Goal: Task Accomplishment & Management: Complete application form

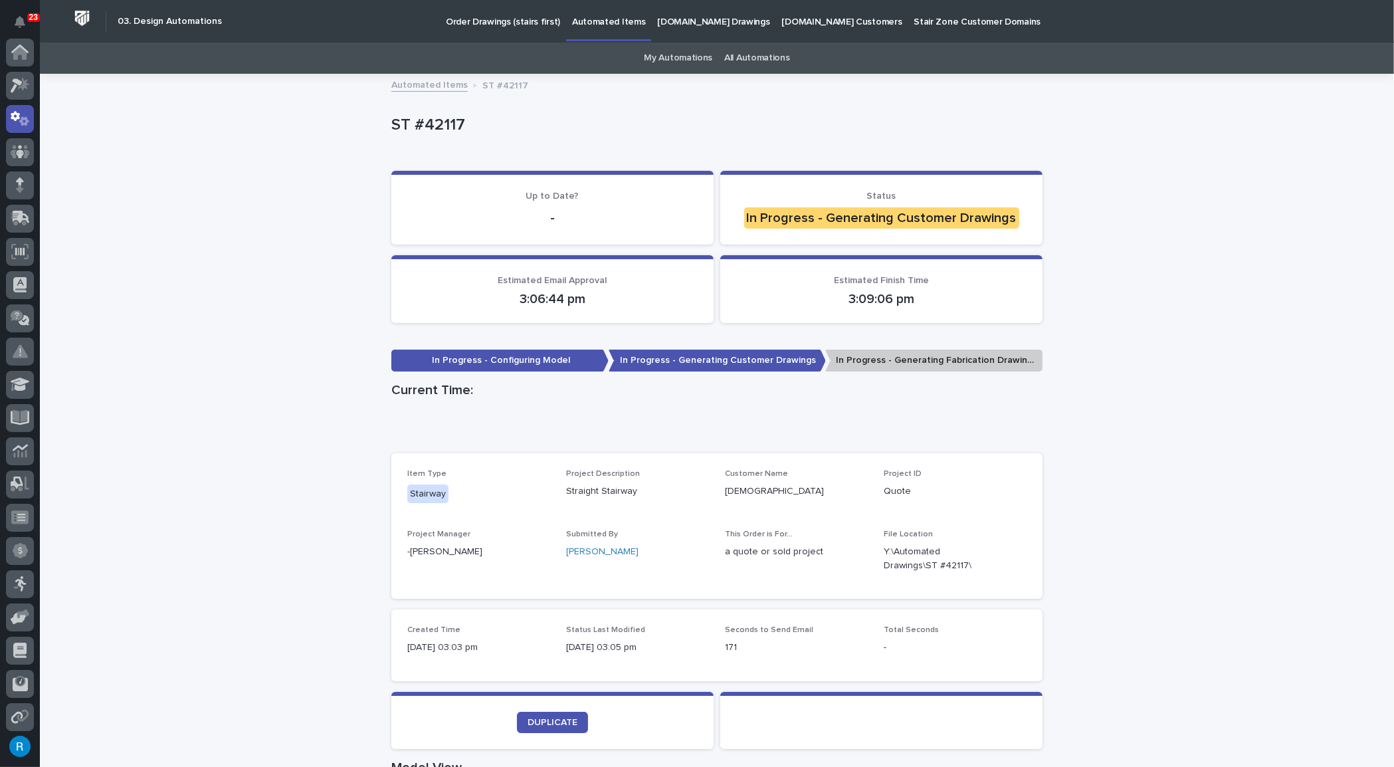
scroll to position [66, 0]
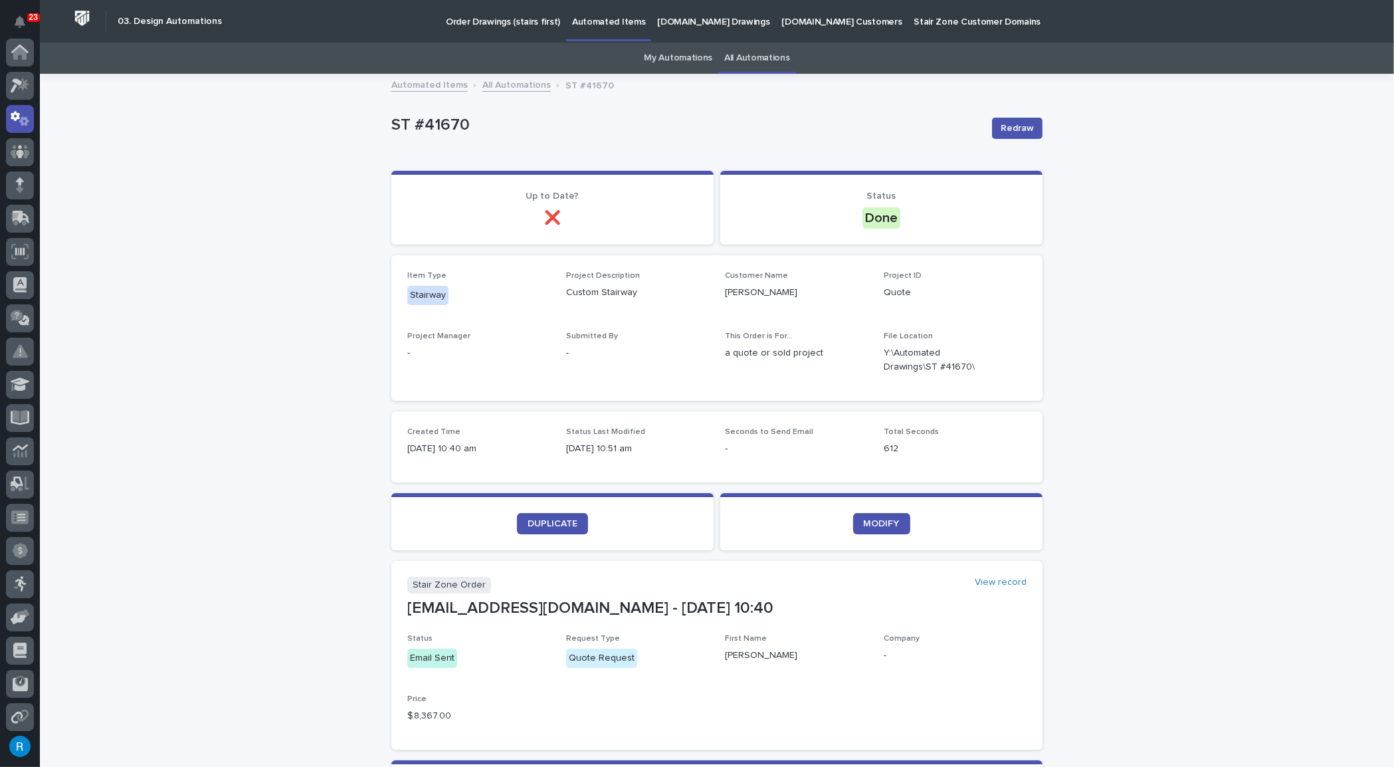
scroll to position [66, 0]
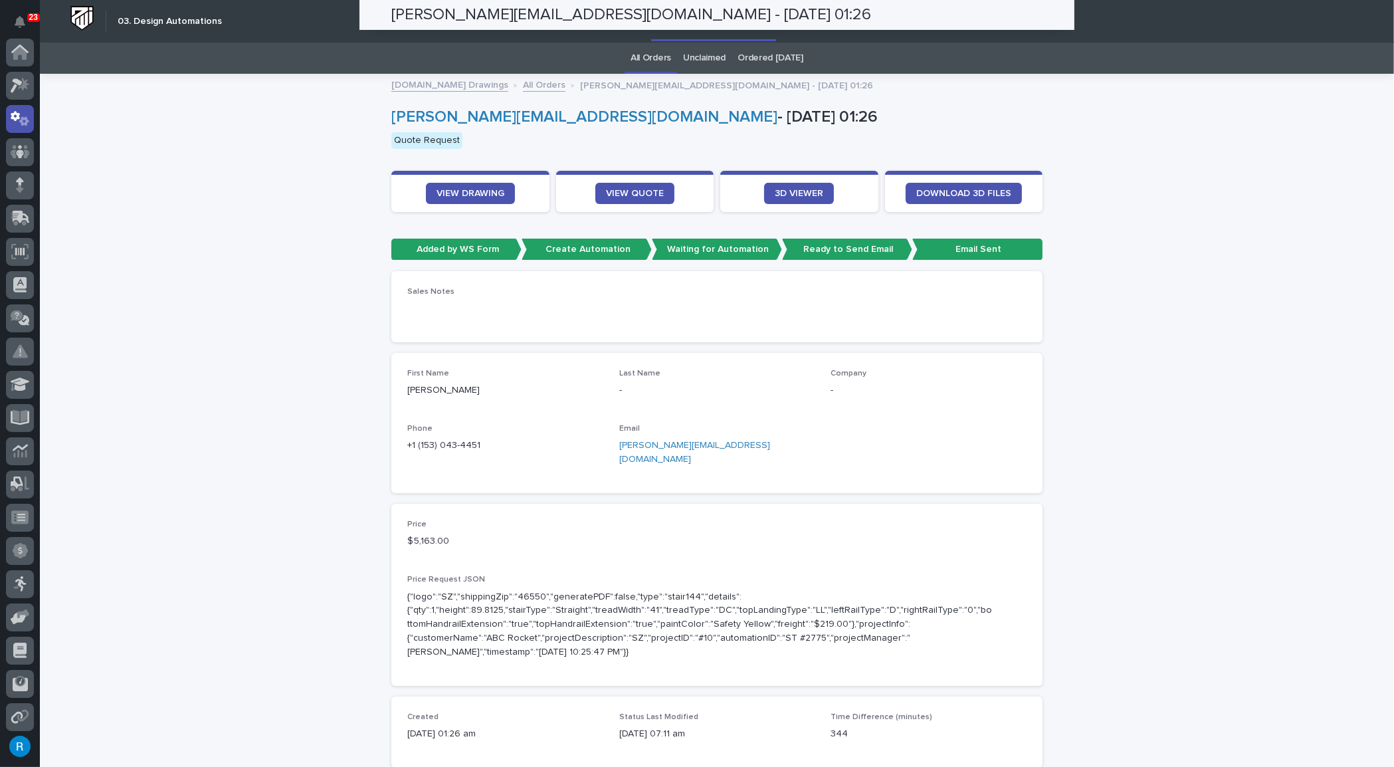
scroll to position [66, 0]
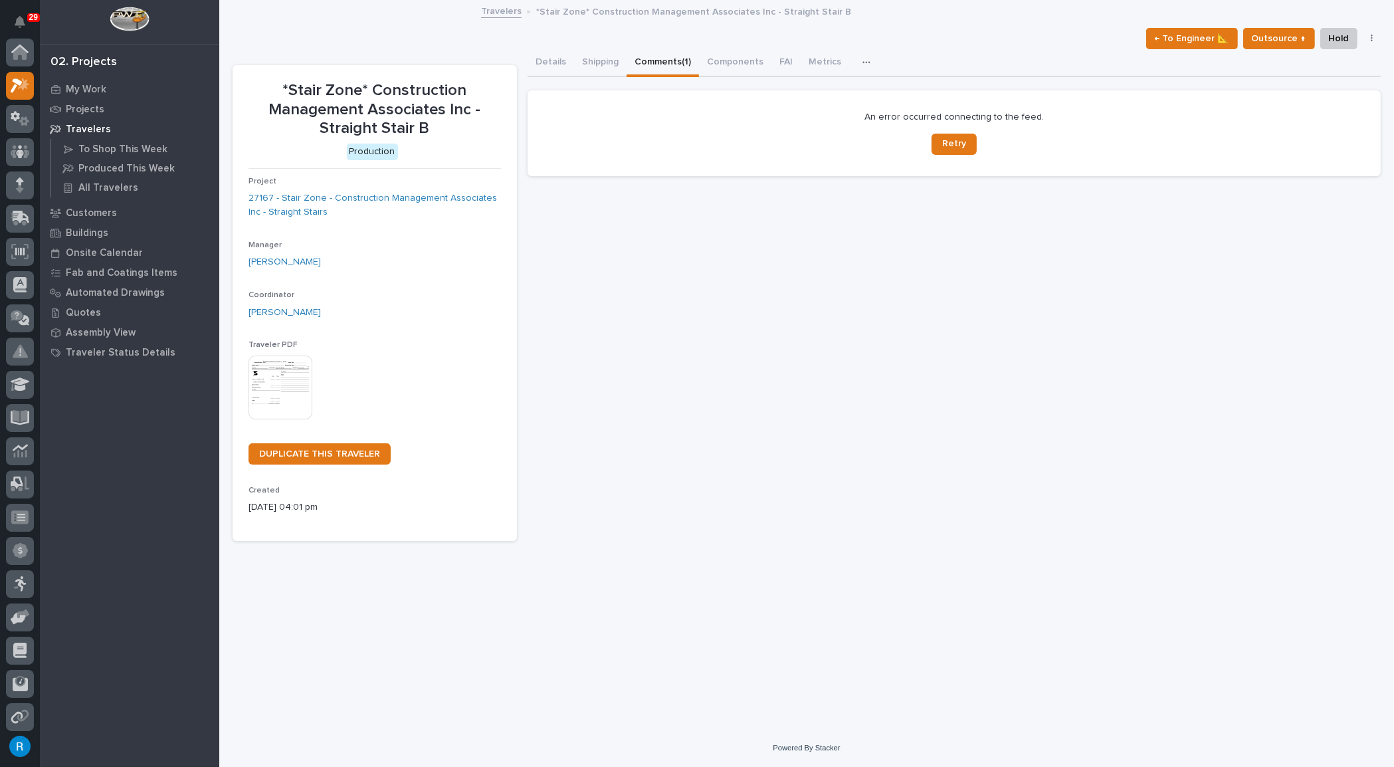
scroll to position [33, 0]
click at [19, 54] on icon at bounding box center [23, 51] width 11 height 13
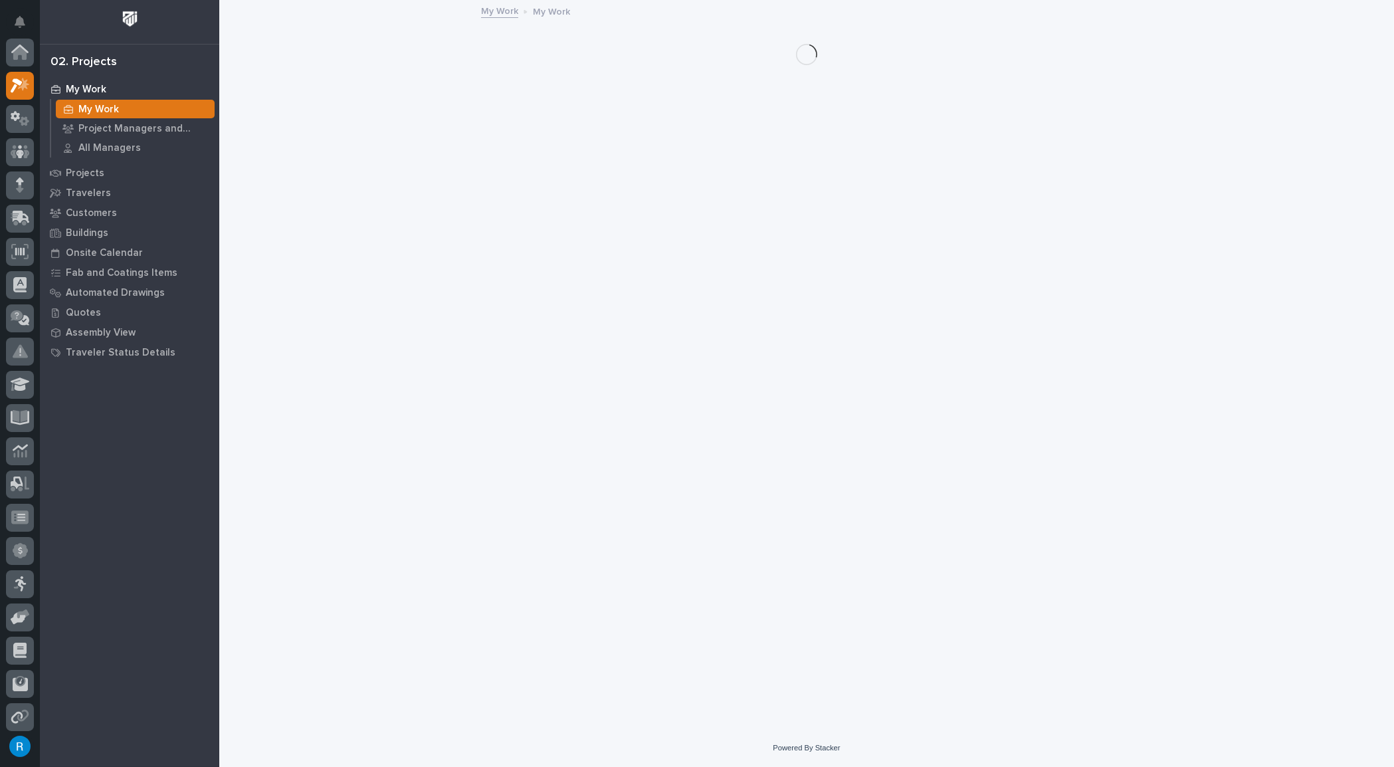
scroll to position [33, 0]
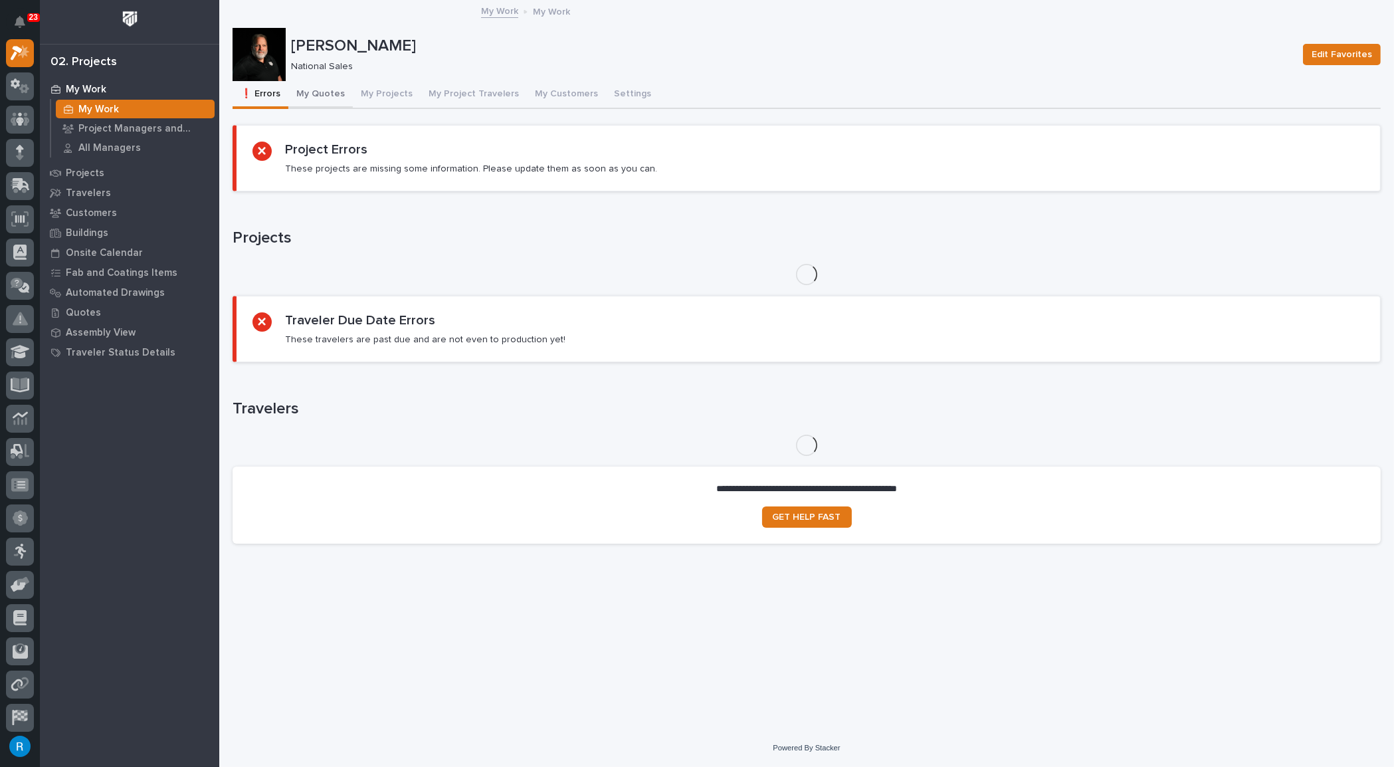
click at [314, 93] on button "My Quotes" at bounding box center [320, 95] width 64 height 28
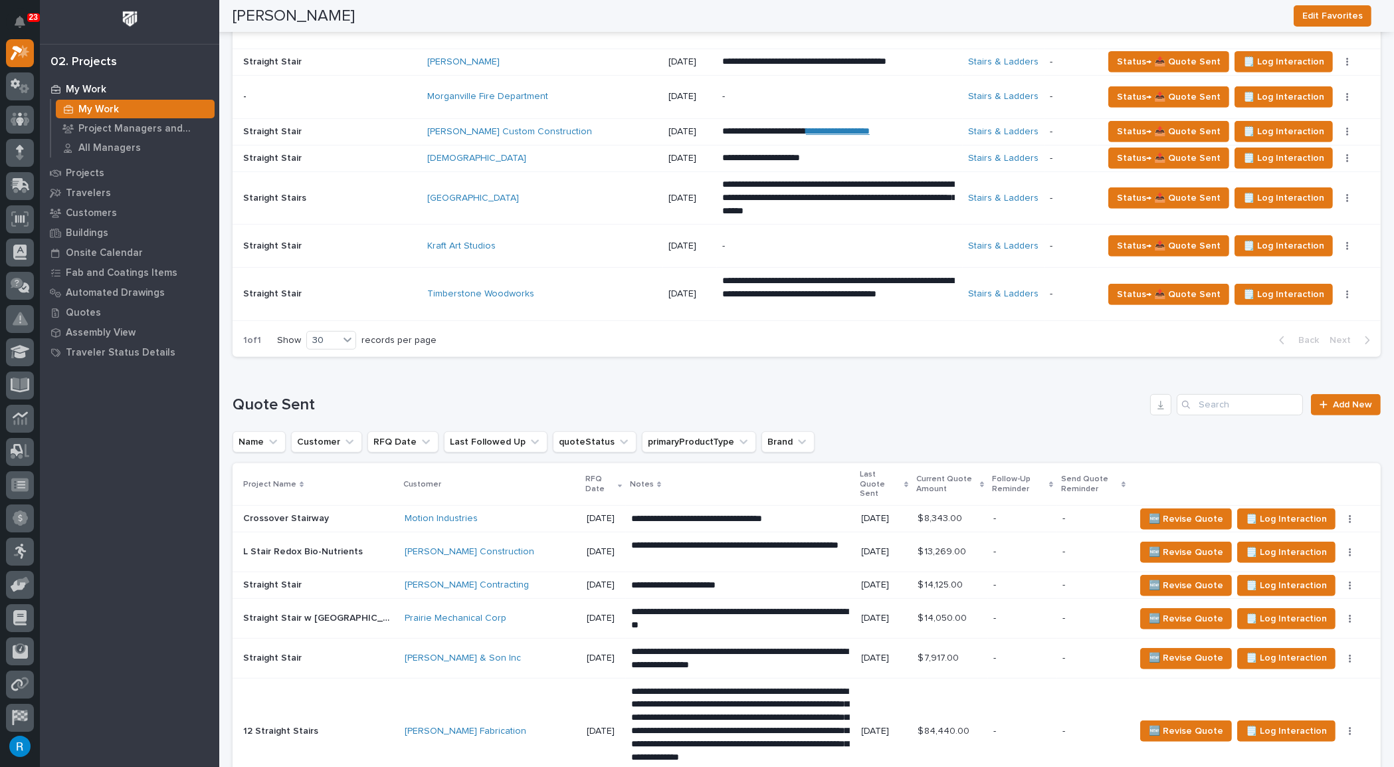
scroll to position [966, 0]
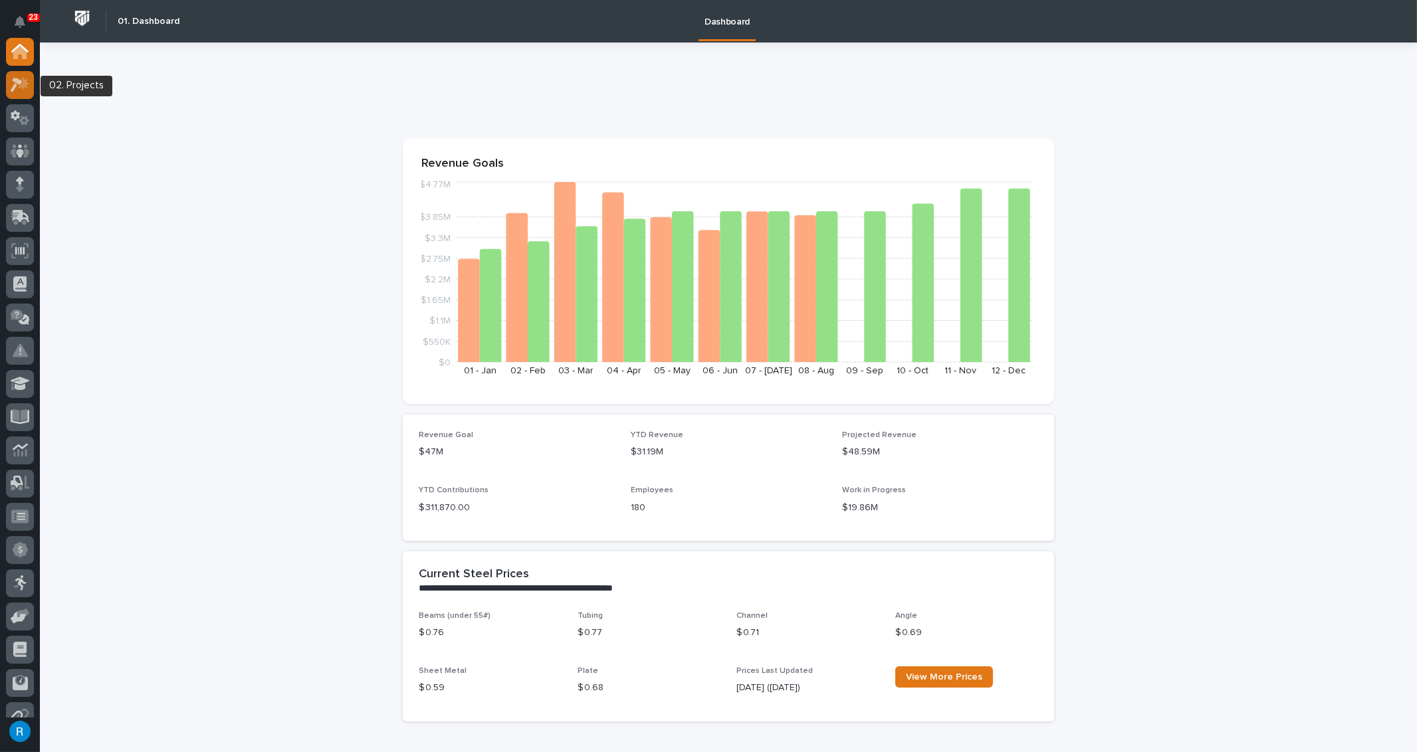
click at [19, 87] on icon at bounding box center [23, 83] width 11 height 13
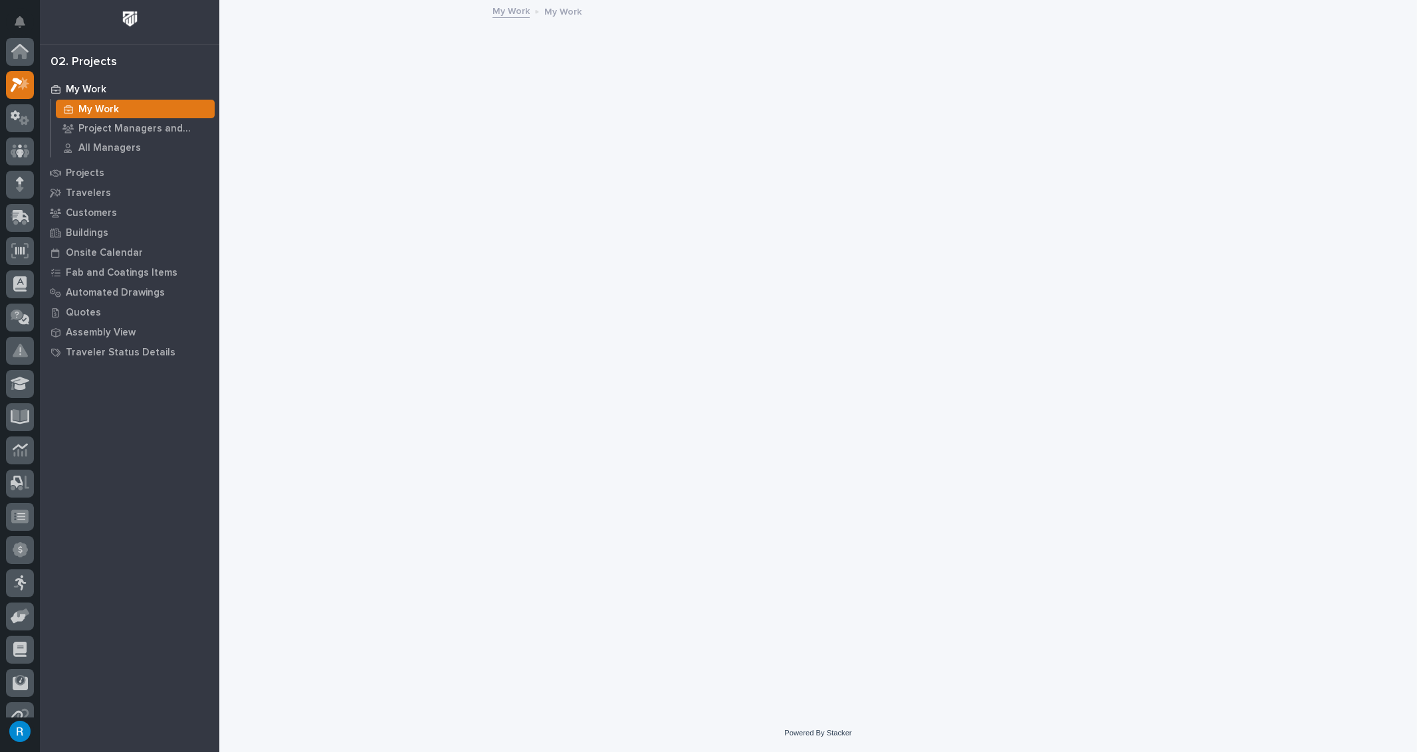
scroll to position [33, 0]
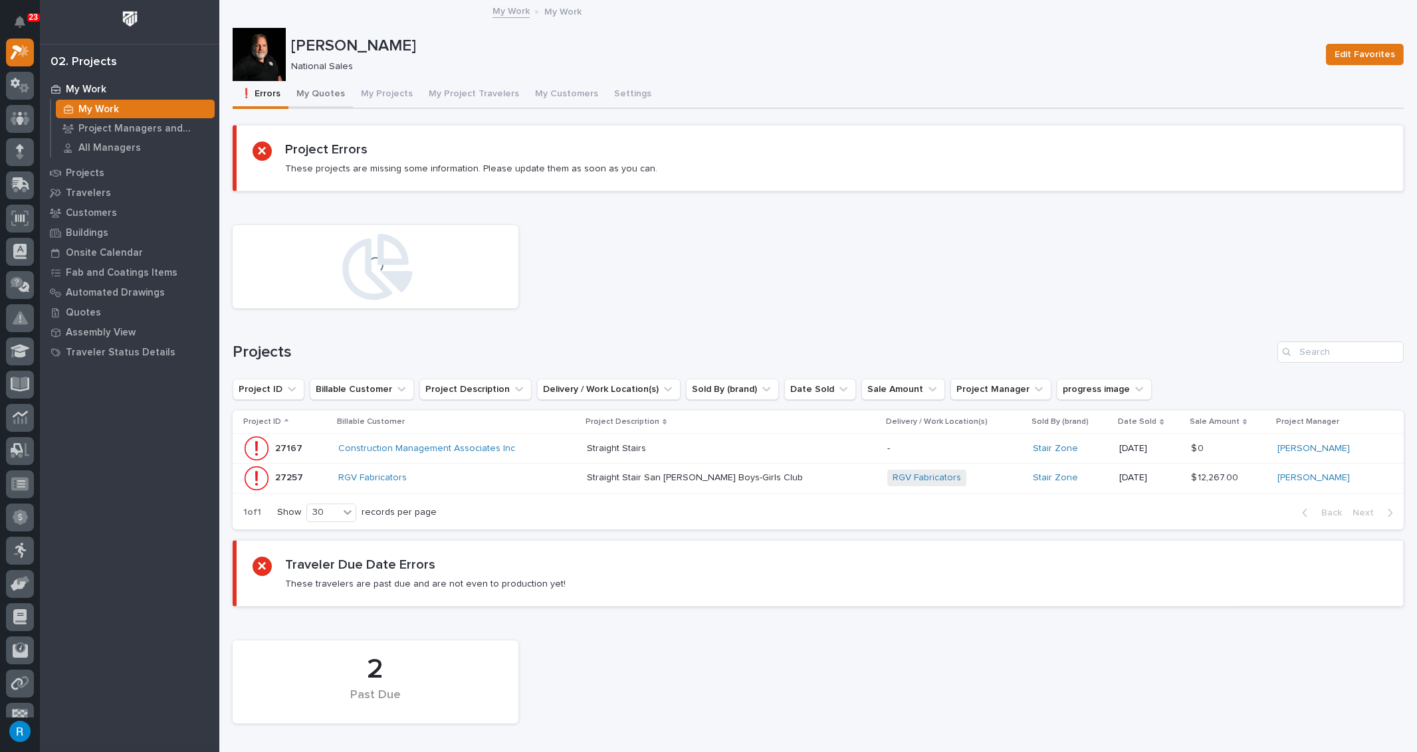
click at [312, 90] on button "My Quotes" at bounding box center [320, 95] width 64 height 28
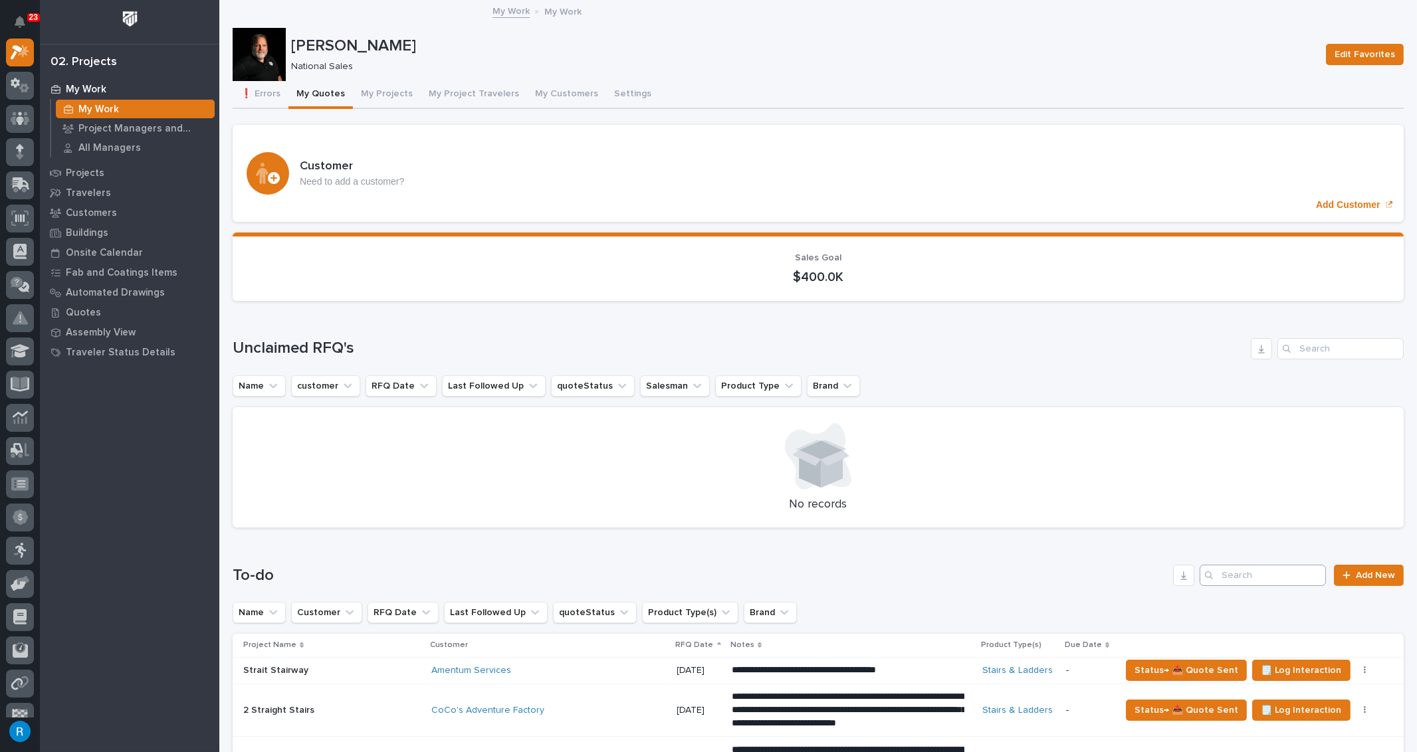
scroll to position [241, 0]
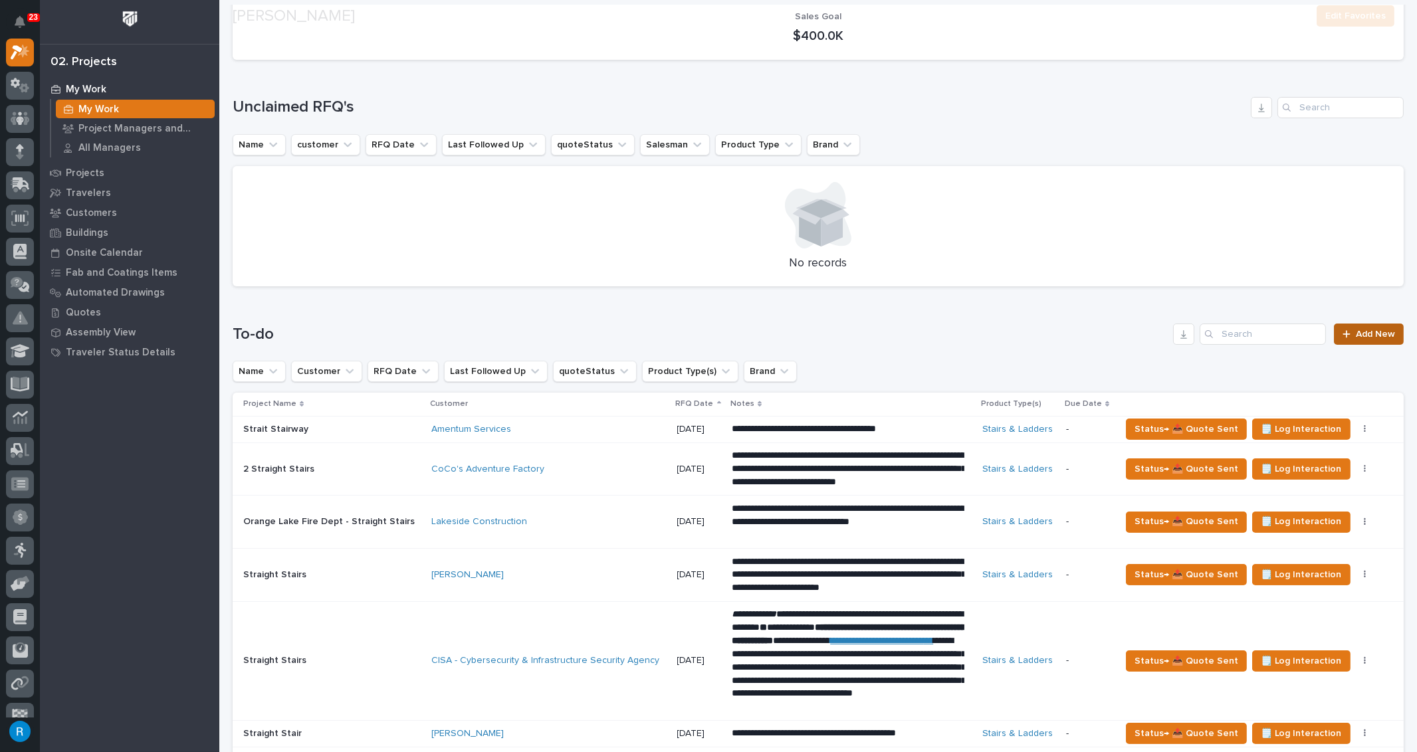
click at [1366, 338] on link "Add New" at bounding box center [1369, 334] width 70 height 21
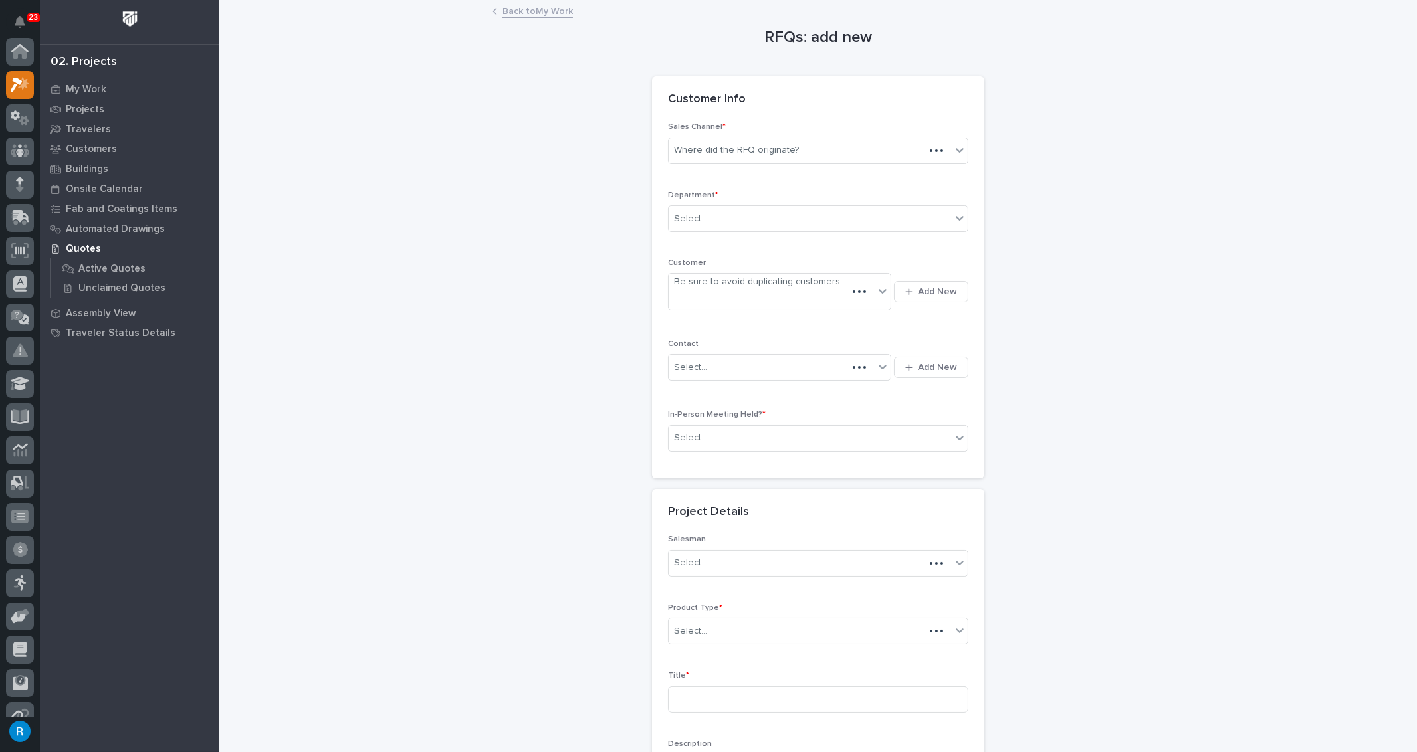
scroll to position [33, 0]
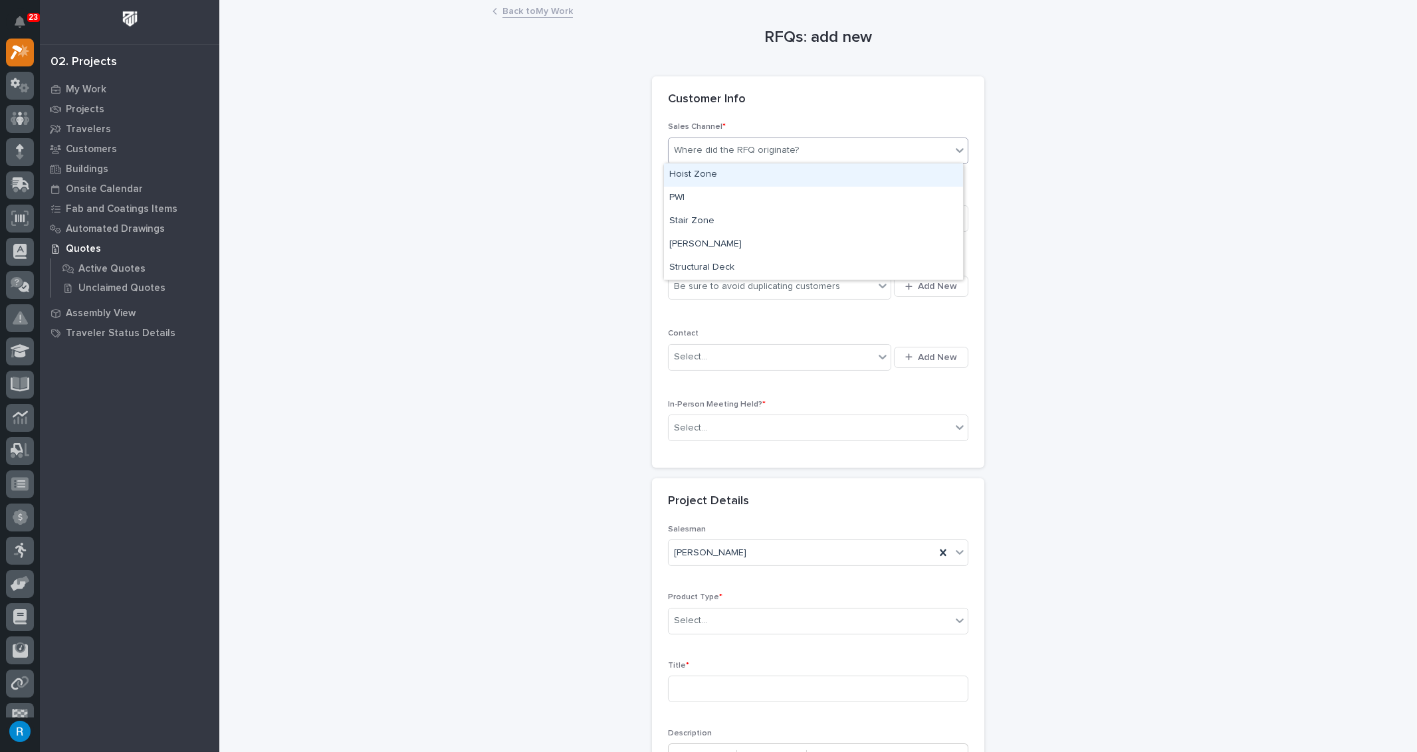
click at [698, 152] on div "Where did the RFQ originate?" at bounding box center [736, 151] width 125 height 14
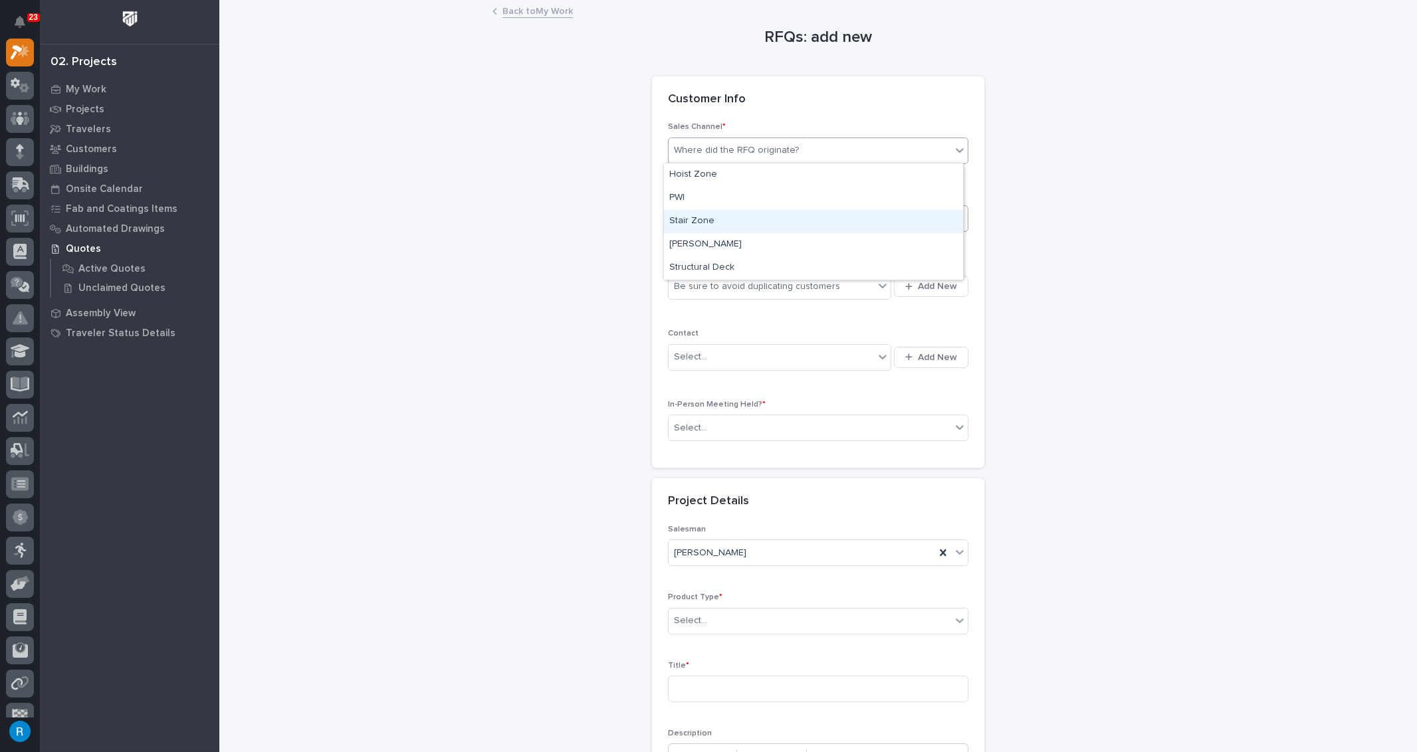
click at [690, 222] on div "Stair Zone" at bounding box center [813, 221] width 299 height 23
click at [700, 218] on div "Select..." at bounding box center [690, 219] width 33 height 14
click at [704, 241] on span "National Sales" at bounding box center [702, 242] width 67 height 15
click at [750, 288] on div "Be sure to avoid duplicating customers" at bounding box center [757, 287] width 166 height 14
click at [927, 283] on span "Add New" at bounding box center [937, 286] width 39 height 12
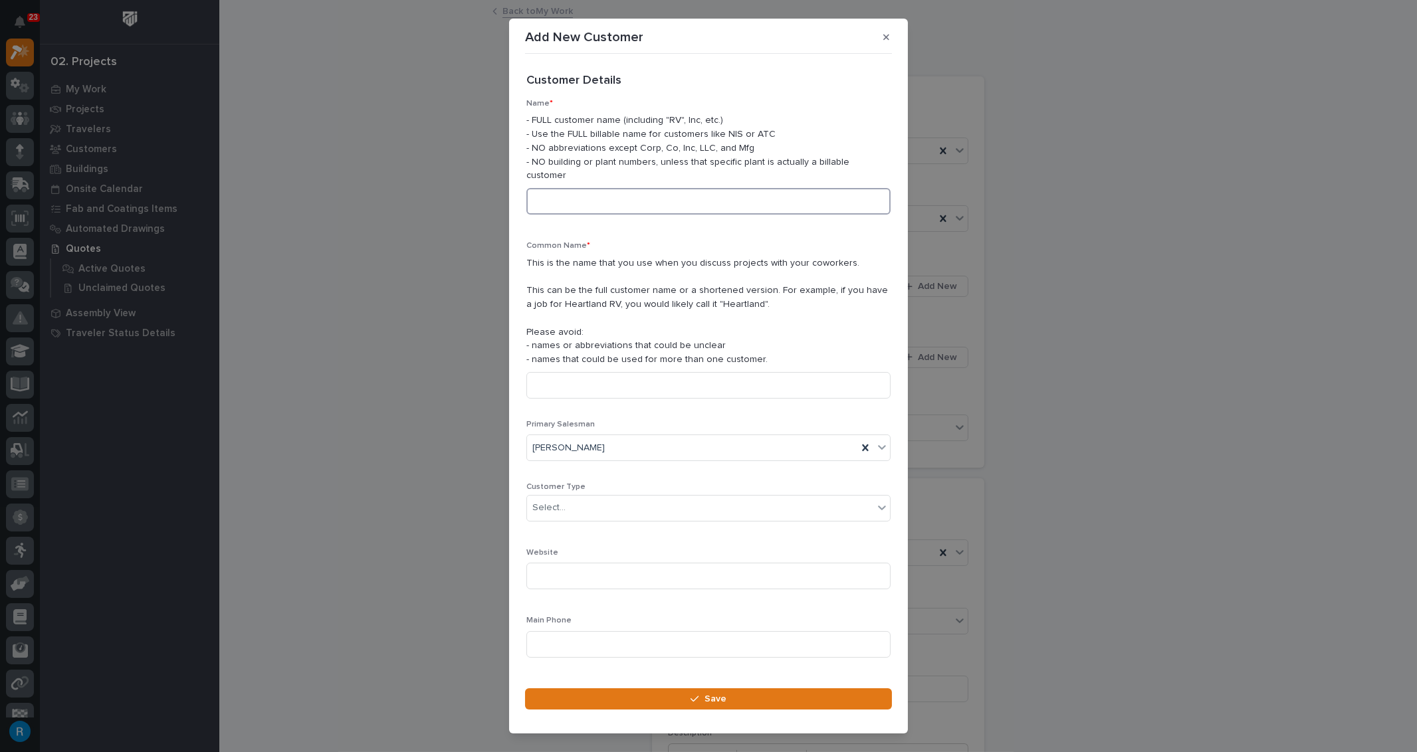
click at [542, 189] on input at bounding box center [708, 201] width 364 height 27
click at [546, 188] on input at bounding box center [708, 201] width 364 height 27
click at [544, 188] on input at bounding box center [708, 201] width 364 height 27
drag, startPoint x: 659, startPoint y: 188, endPoint x: 516, endPoint y: 185, distance: 143.6
click at [414, 168] on div "Add New Customer Loading... Saving… Loading... Saving… Loading... Saving… Custo…" at bounding box center [708, 376] width 1417 height 752
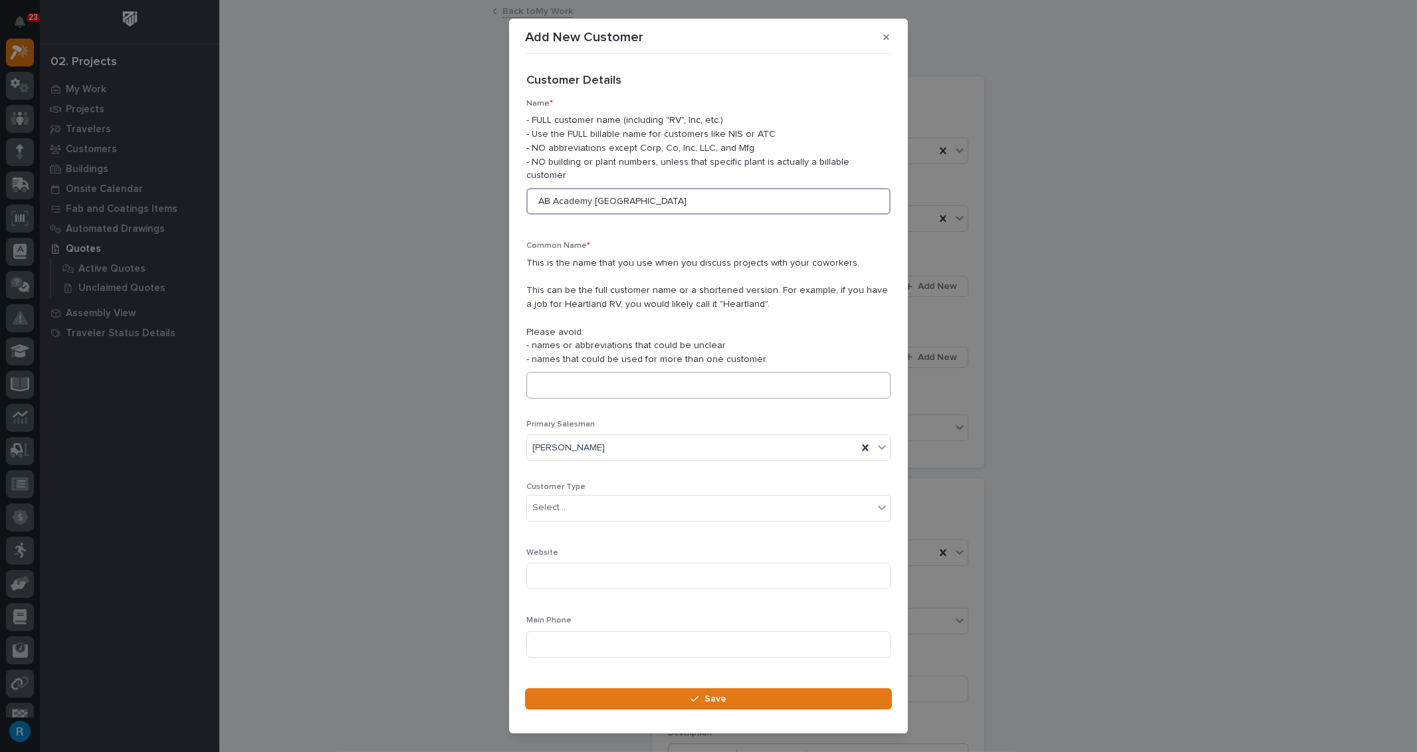
type input "AB Academy [GEOGRAPHIC_DATA]"
click at [538, 374] on input at bounding box center [708, 385] width 364 height 27
paste input "AB Academy [GEOGRAPHIC_DATA]"
type input "AB Academy [GEOGRAPHIC_DATA]"
click at [583, 497] on div "Select..." at bounding box center [700, 508] width 346 height 22
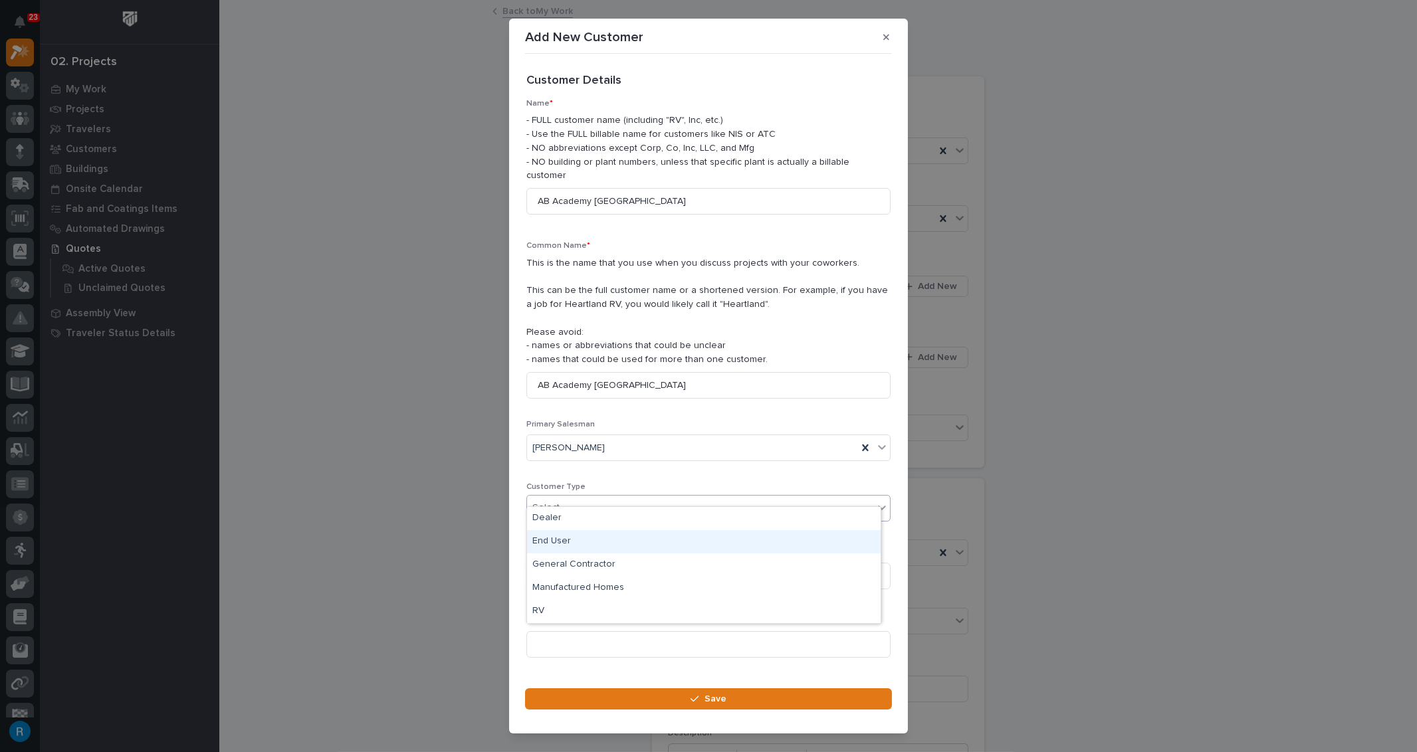
drag, startPoint x: 569, startPoint y: 581, endPoint x: 552, endPoint y: 543, distance: 41.9
click at [554, 544] on div "End User" at bounding box center [704, 541] width 354 height 23
click at [567, 631] on input at bounding box center [708, 644] width 364 height 27
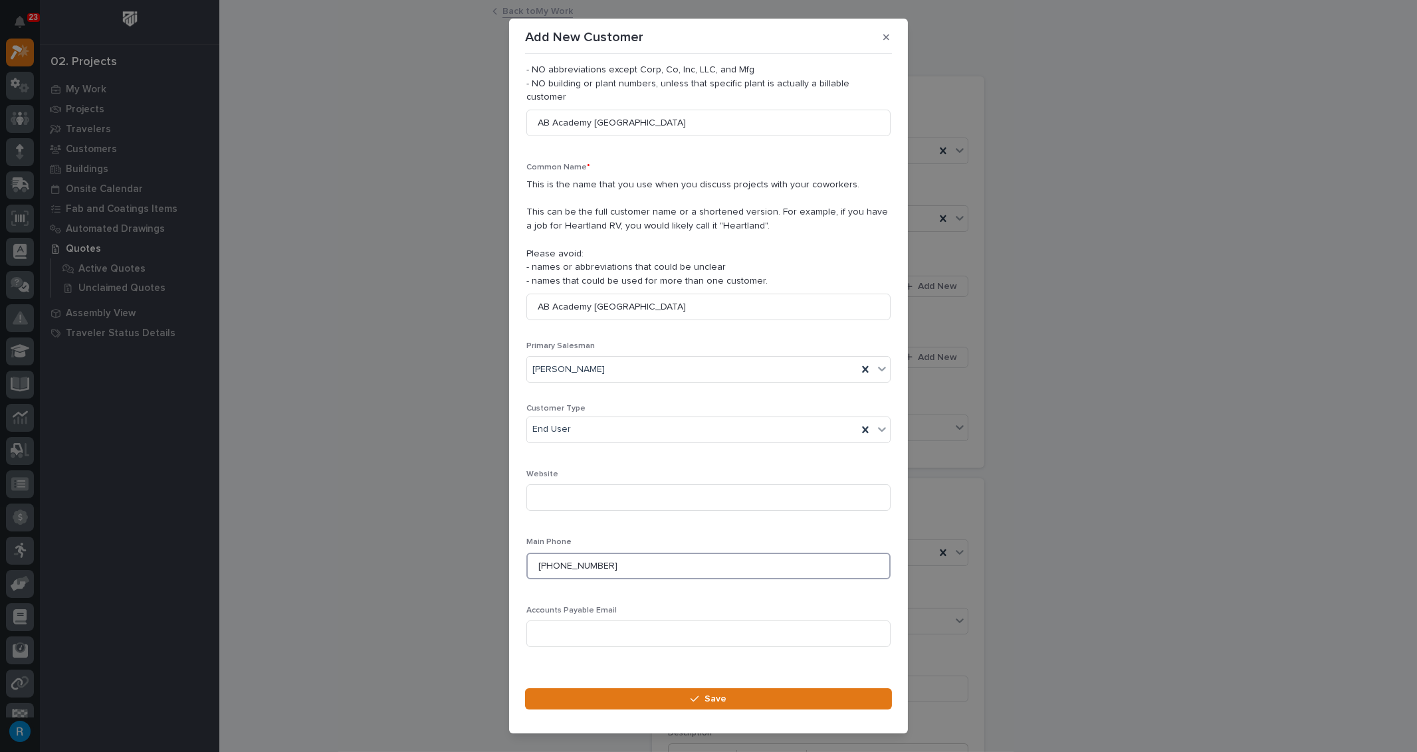
scroll to position [79, 0]
type input "[PHONE_NUMBER]"
click at [708, 702] on span "Save" at bounding box center [715, 699] width 22 height 12
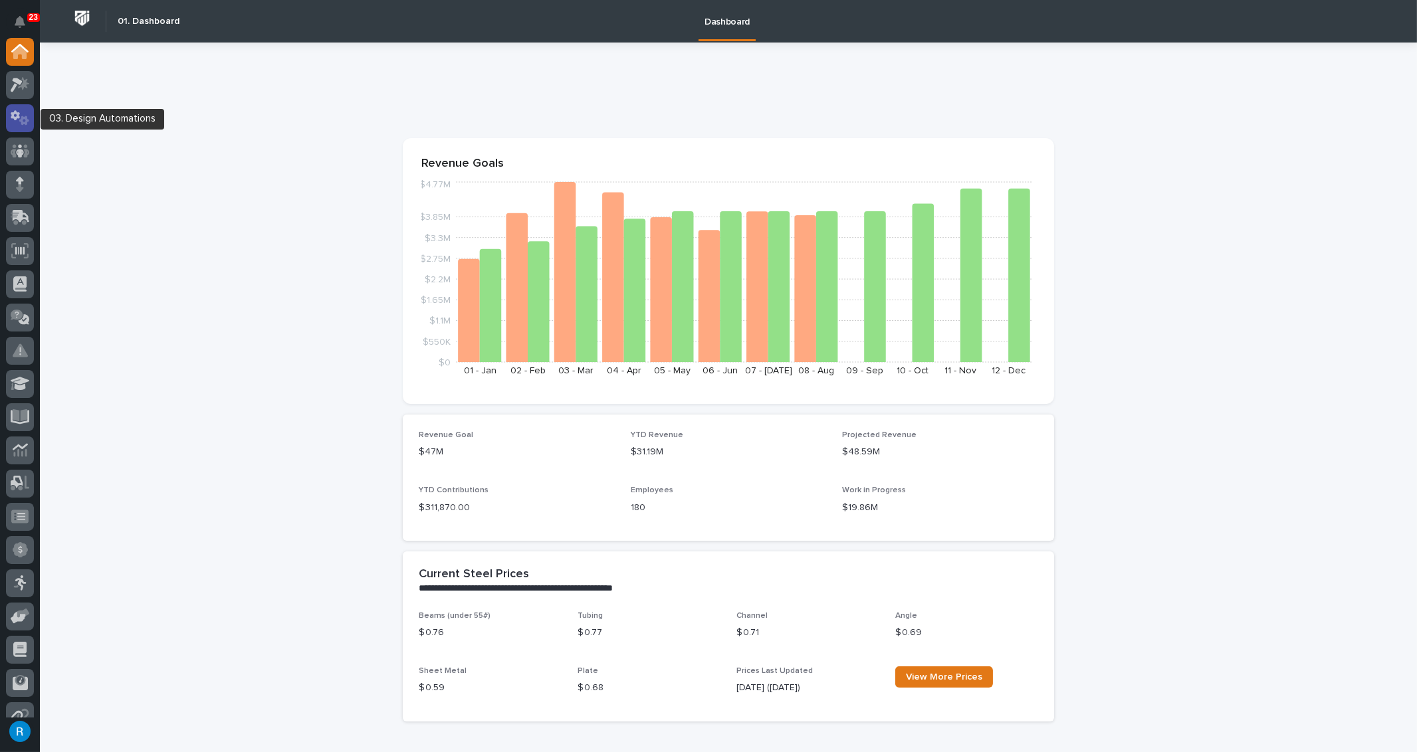
click at [19, 114] on icon at bounding box center [20, 117] width 19 height 15
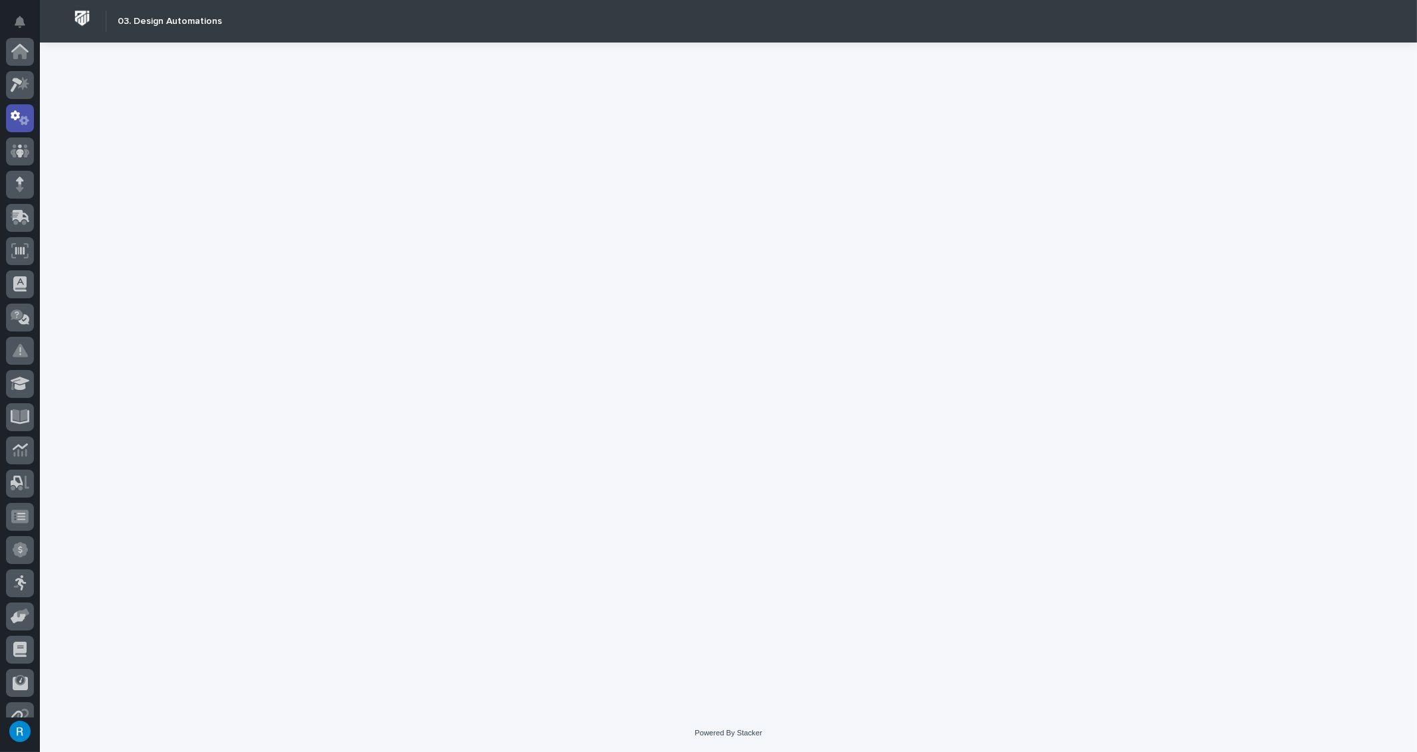
scroll to position [66, 0]
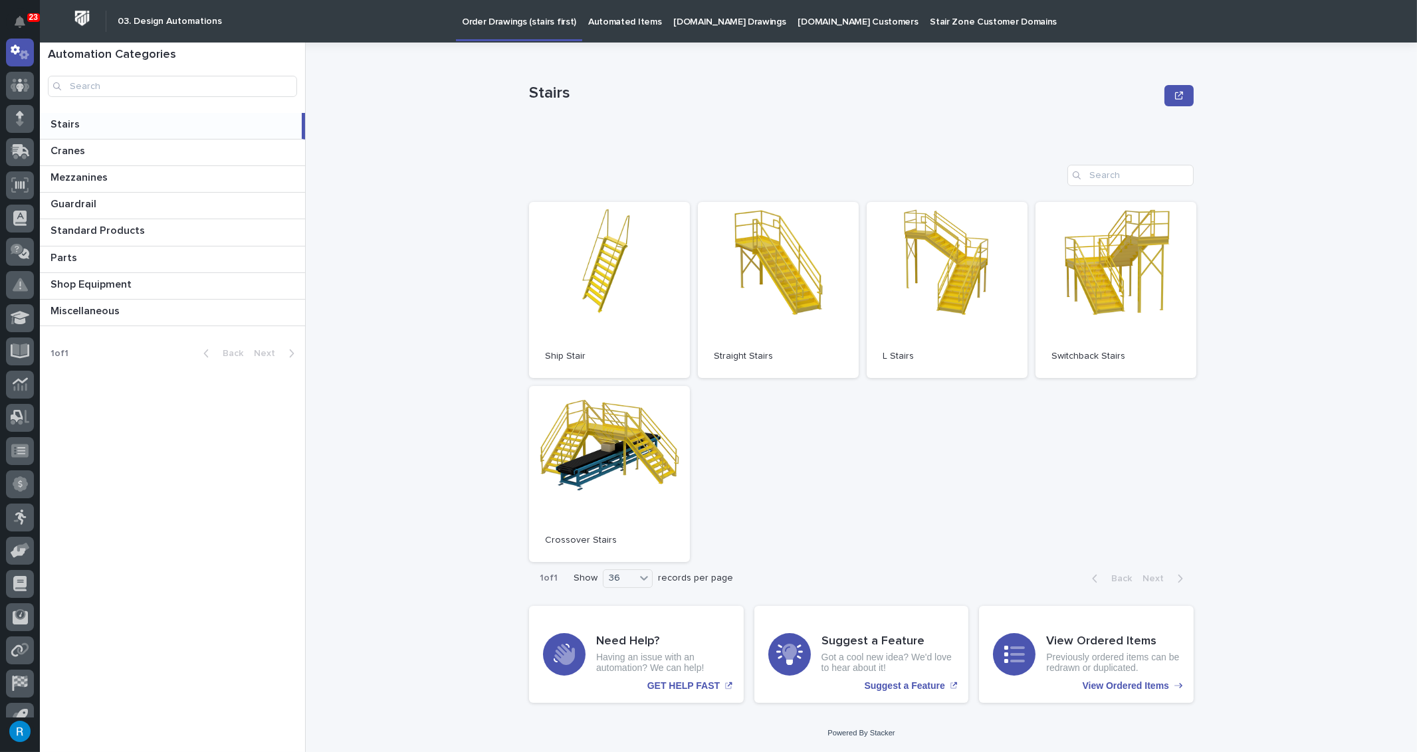
click at [610, 22] on p "Automated Items" at bounding box center [624, 14] width 73 height 28
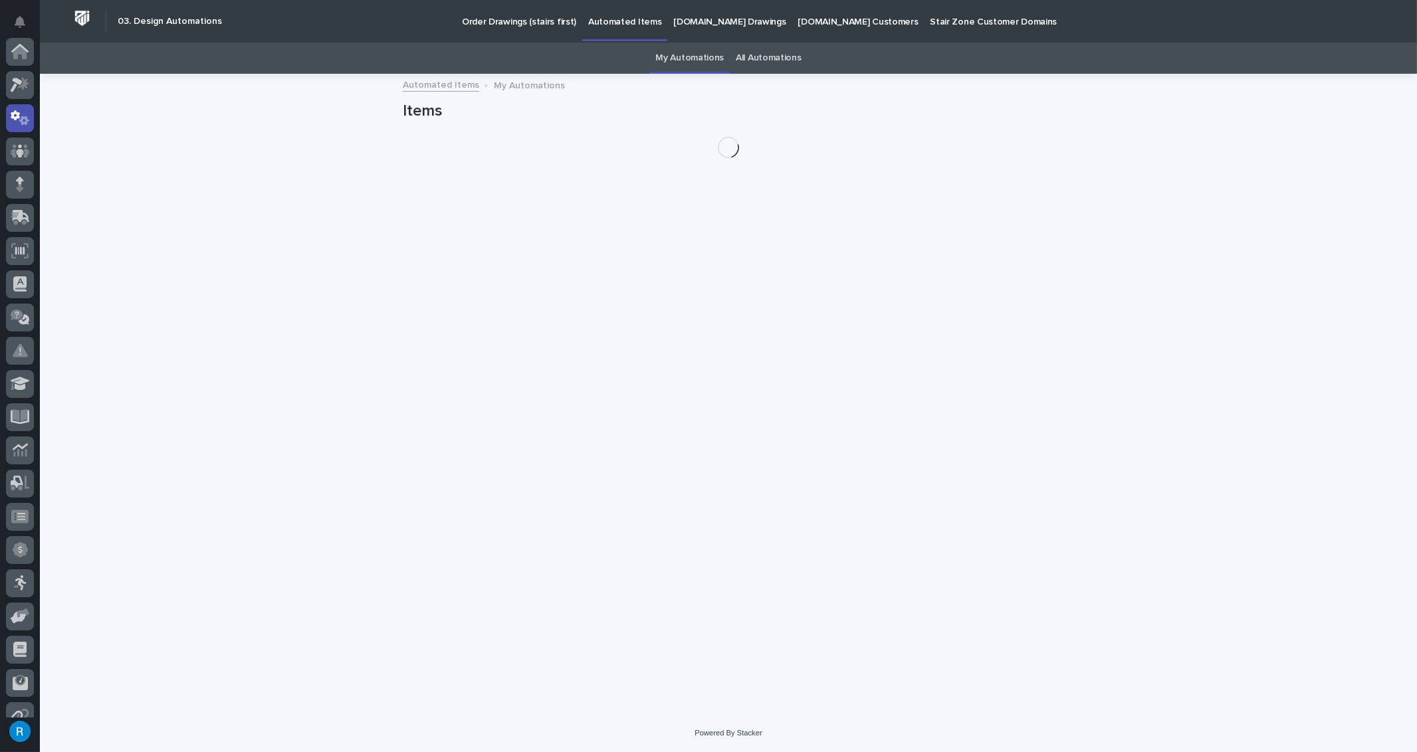
scroll to position [66, 0]
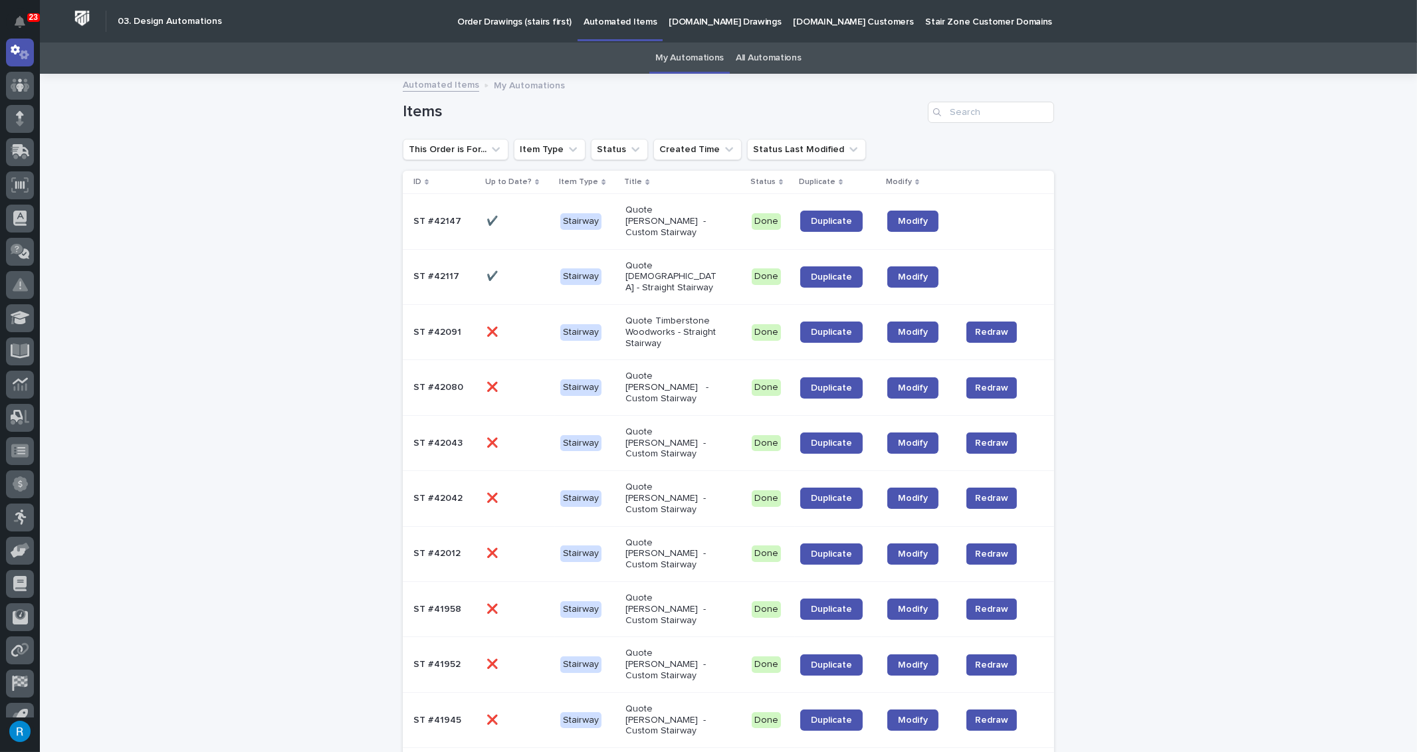
click at [763, 57] on link "All Automations" at bounding box center [768, 58] width 65 height 31
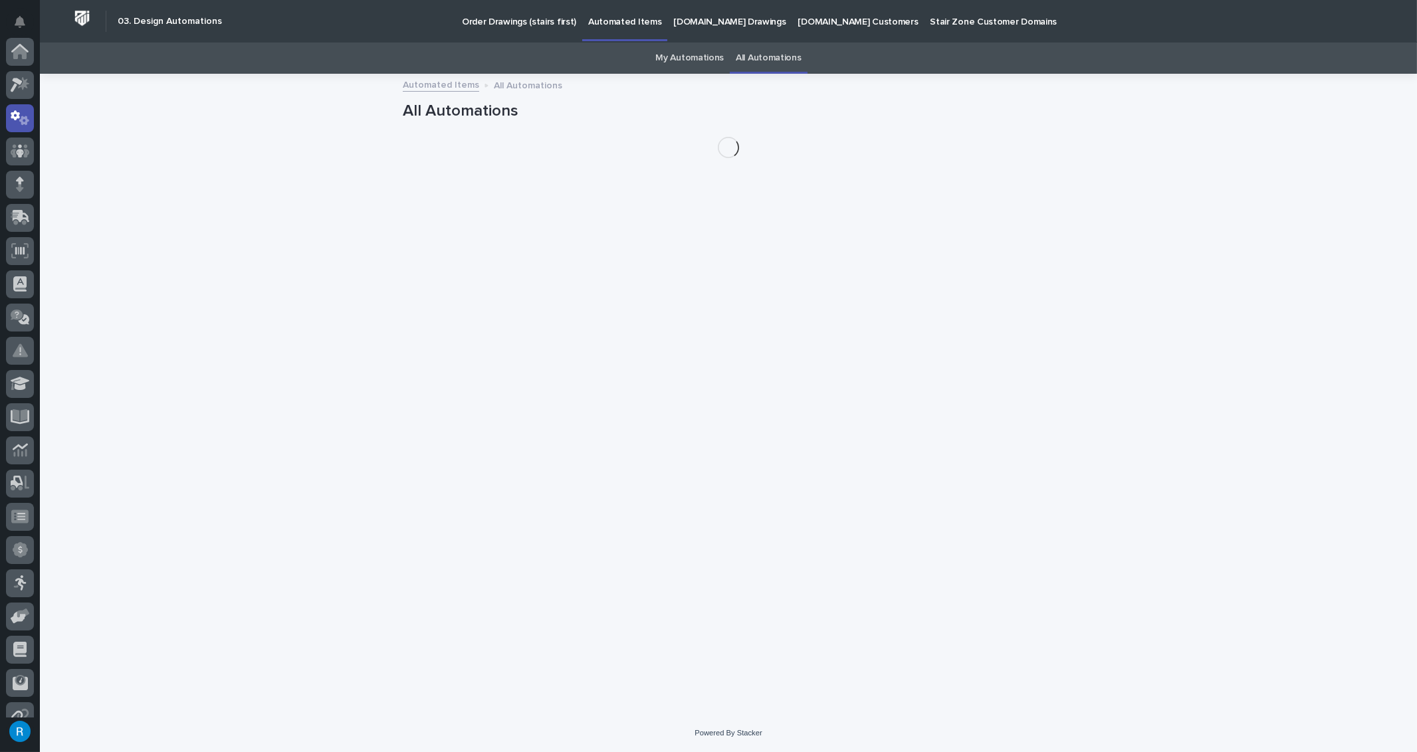
scroll to position [66, 0]
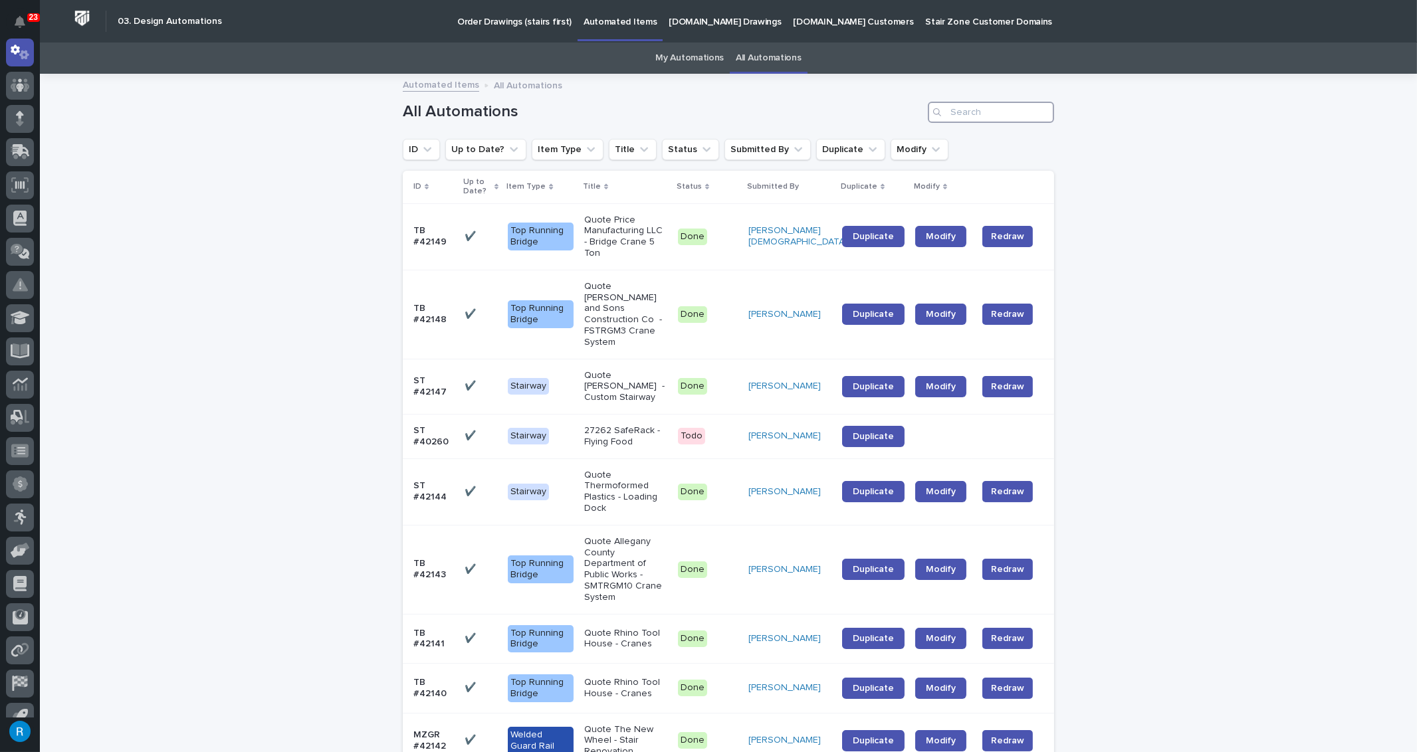
click at [955, 112] on input "Search" at bounding box center [991, 112] width 126 height 21
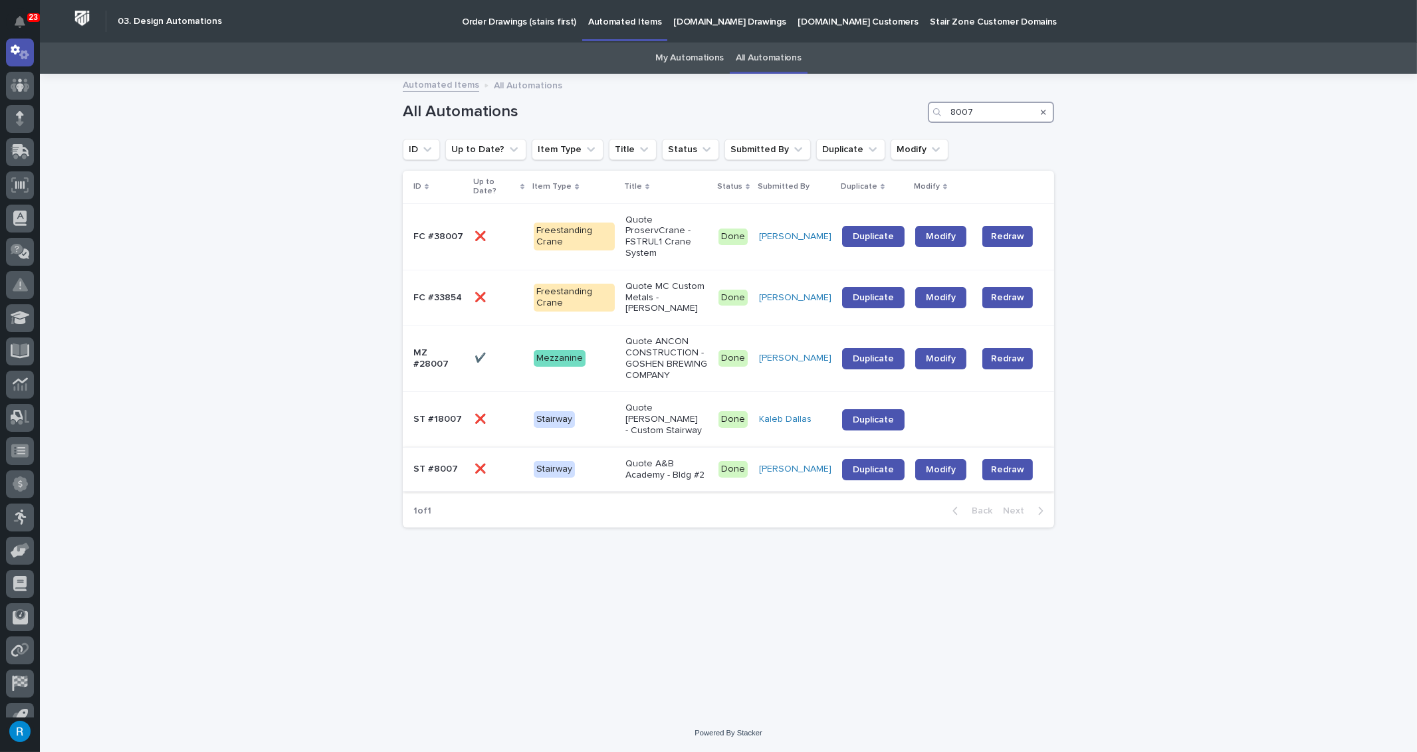
type input "8007"
click at [509, 464] on p at bounding box center [498, 469] width 49 height 11
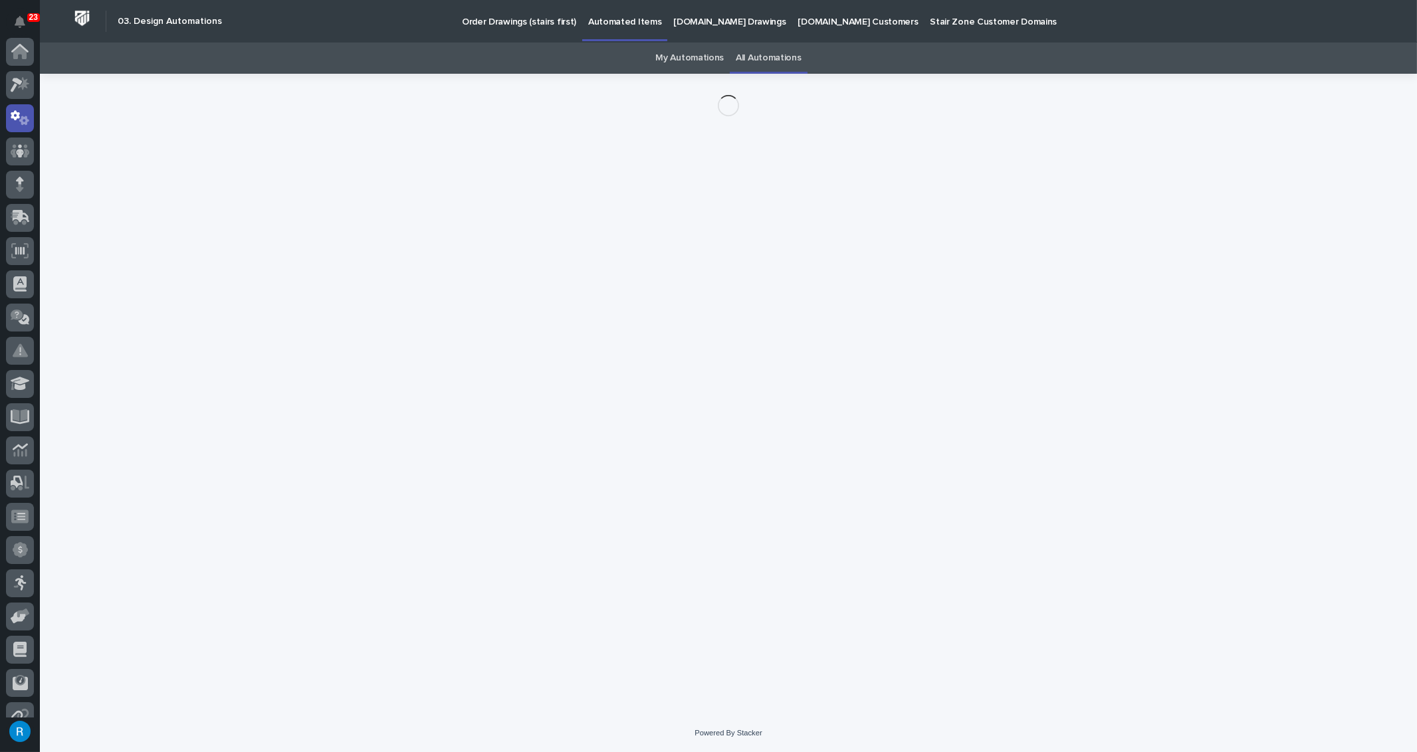
scroll to position [66, 0]
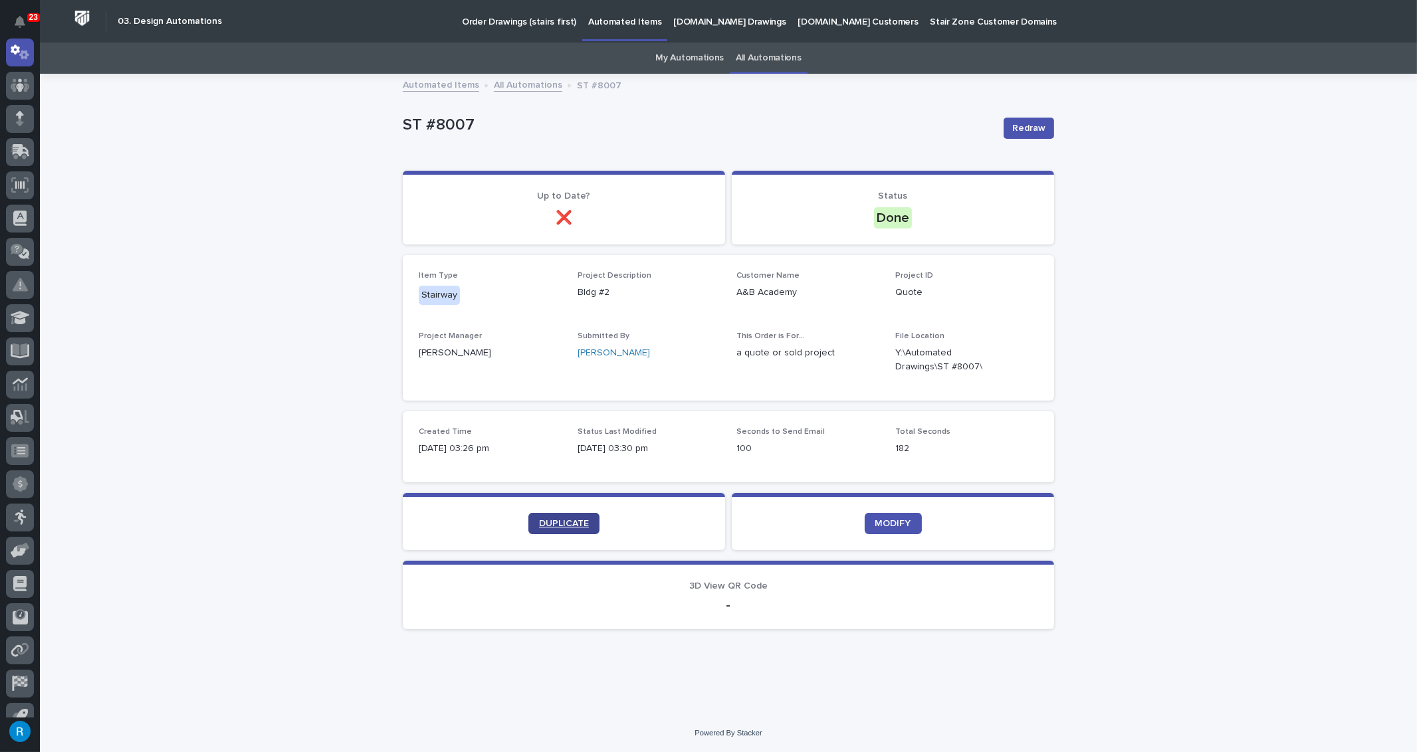
click at [568, 522] on span "DUPLICATE" at bounding box center [564, 523] width 50 height 9
